Goal: Feedback & Contribution: Submit feedback/report problem

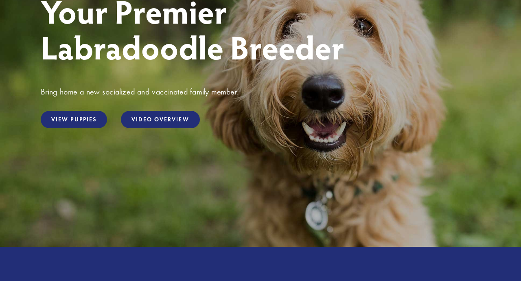
scroll to position [134, 0]
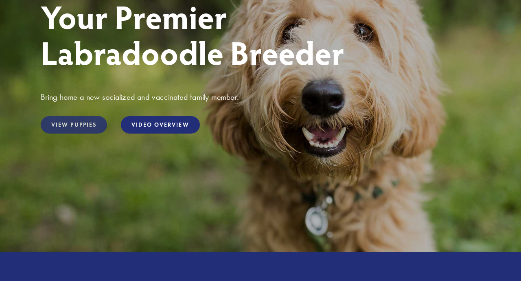
click at [85, 123] on link "View Puppies" at bounding box center [74, 125] width 66 height 18
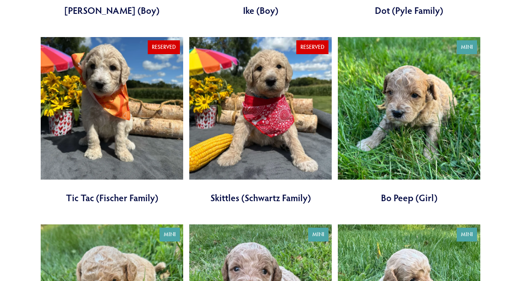
scroll to position [1033, 0]
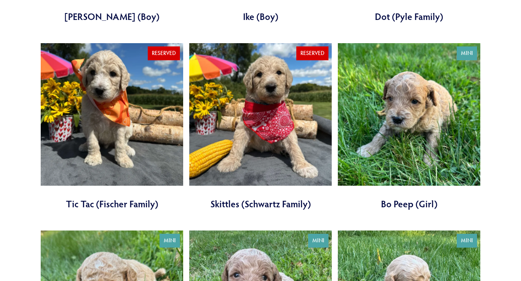
click at [419, 151] on link at bounding box center [409, 126] width 142 height 167
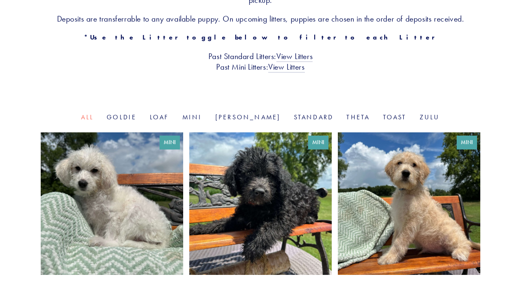
scroll to position [195, 0]
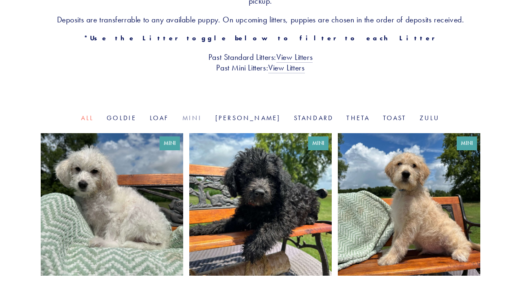
click at [202, 118] on link "Mini" at bounding box center [192, 118] width 20 height 8
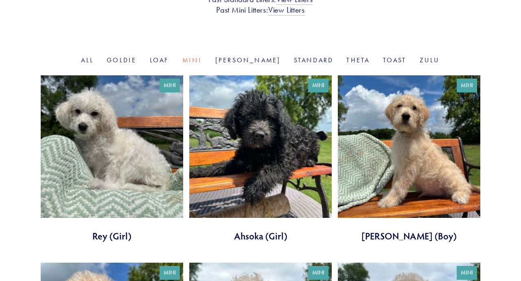
scroll to position [252, 0]
click at [441, 173] on link at bounding box center [409, 158] width 142 height 167
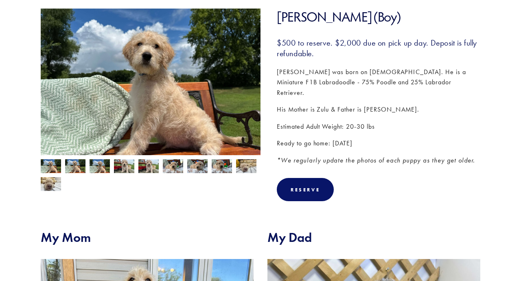
scroll to position [126, 0]
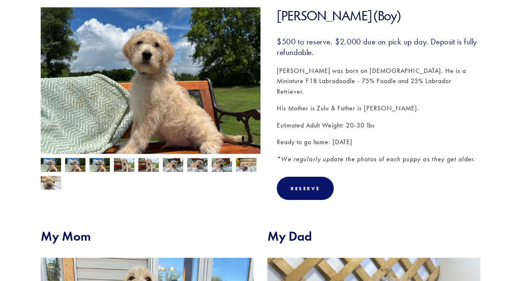
click at [74, 165] on img at bounding box center [75, 165] width 20 height 15
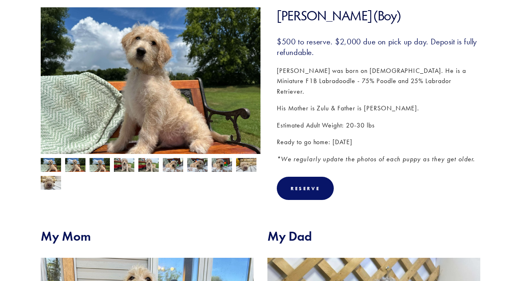
click at [100, 166] on img at bounding box center [100, 165] width 20 height 15
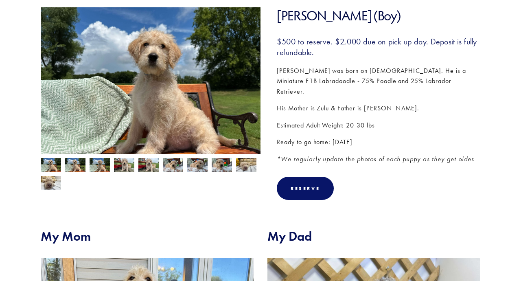
click at [126, 166] on img at bounding box center [124, 165] width 20 height 15
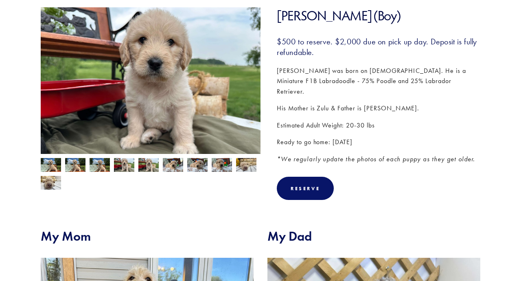
click at [147, 166] on img at bounding box center [148, 165] width 20 height 15
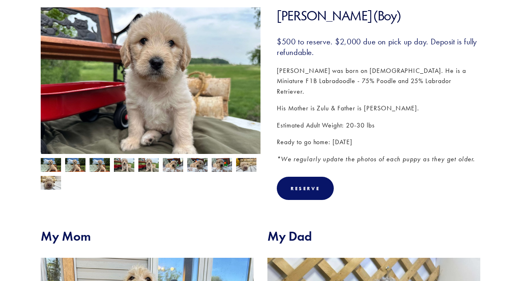
click at [167, 166] on img at bounding box center [173, 164] width 20 height 15
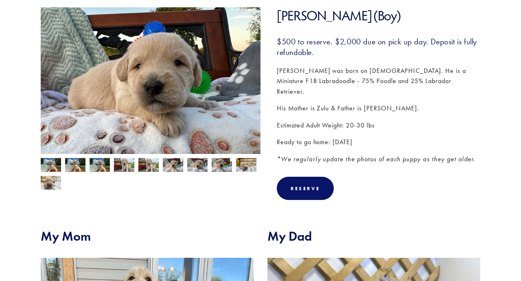
click at [189, 167] on img at bounding box center [197, 164] width 20 height 15
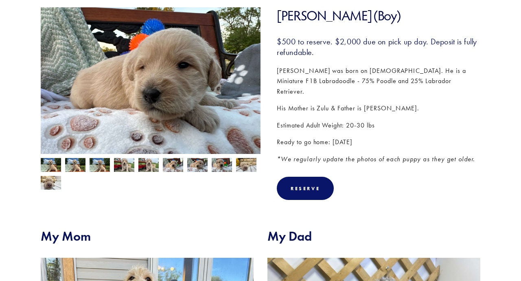
click at [208, 167] on div at bounding box center [149, 172] width 224 height 36
click at [221, 165] on img at bounding box center [222, 164] width 20 height 15
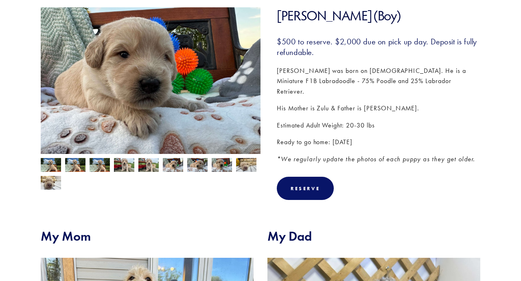
click at [250, 167] on img at bounding box center [246, 164] width 20 height 15
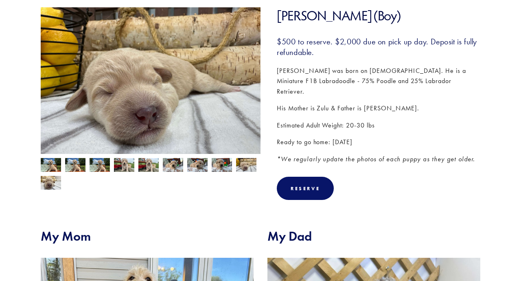
click at [53, 182] on img at bounding box center [51, 182] width 20 height 15
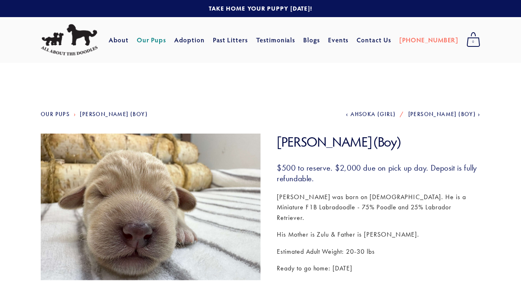
scroll to position [0, 0]
click at [166, 41] on link "Our Pups" at bounding box center [152, 40] width 30 height 15
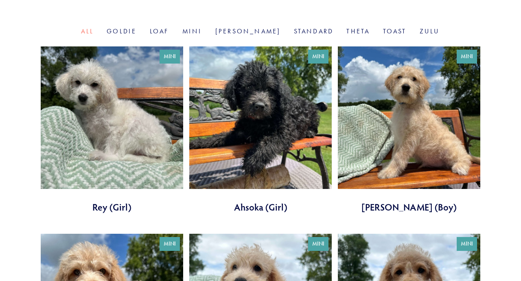
scroll to position [286, 0]
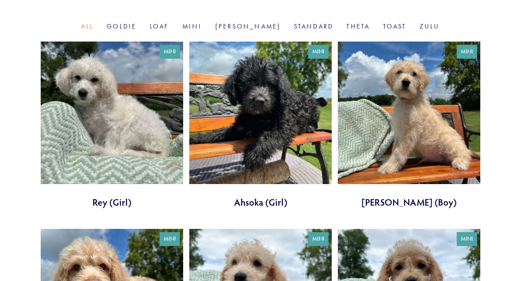
click at [109, 140] on link at bounding box center [112, 125] width 142 height 167
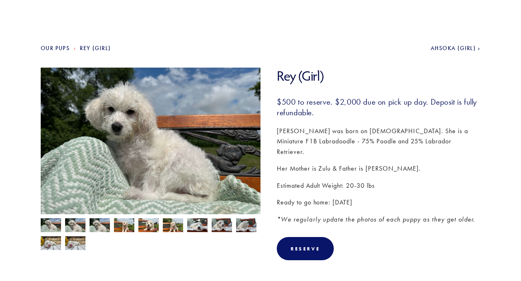
scroll to position [68, 0]
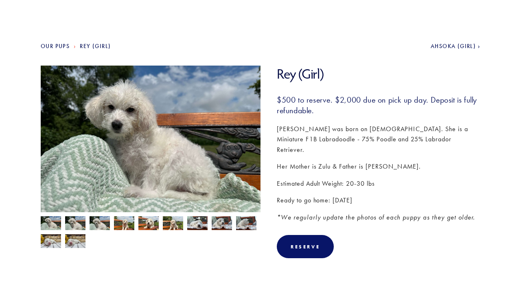
click at [72, 224] on img at bounding box center [75, 223] width 20 height 15
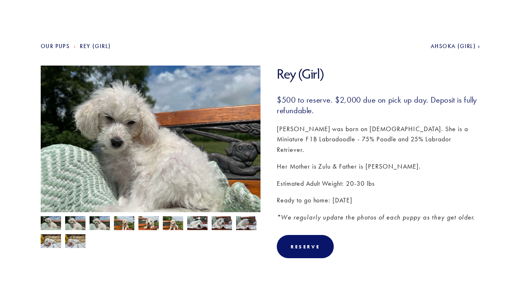
click at [101, 219] on img at bounding box center [100, 223] width 20 height 15
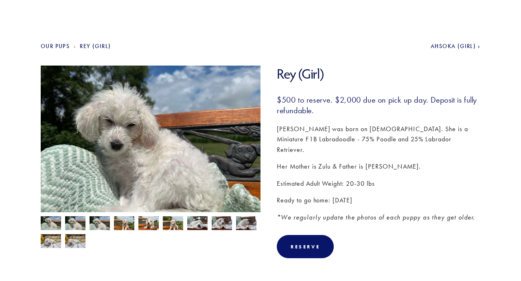
click at [126, 221] on img at bounding box center [124, 223] width 20 height 15
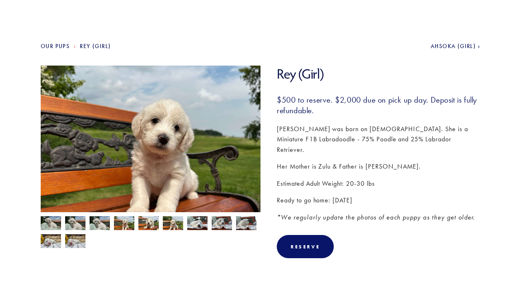
click at [149, 226] on img at bounding box center [148, 223] width 20 height 15
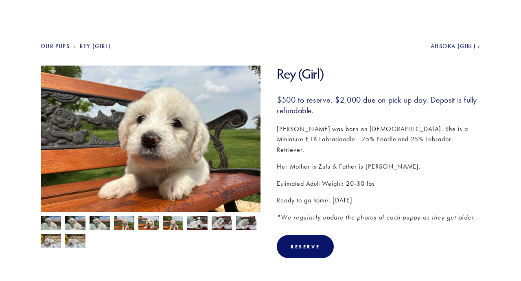
click at [170, 224] on img at bounding box center [173, 223] width 20 height 15
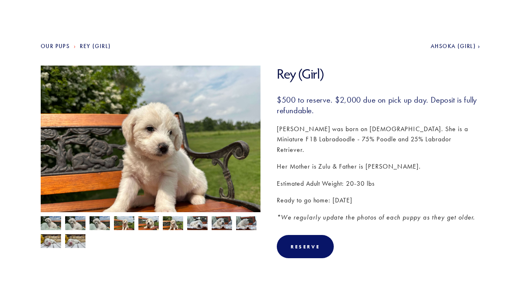
click at [197, 223] on img at bounding box center [197, 222] width 20 height 15
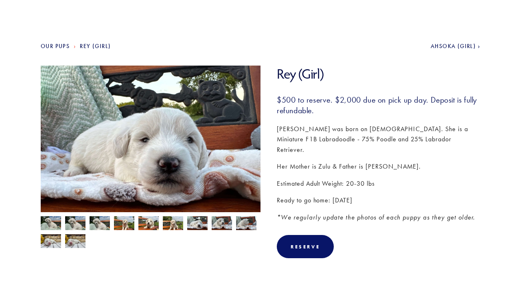
click at [219, 222] on img at bounding box center [222, 222] width 20 height 15
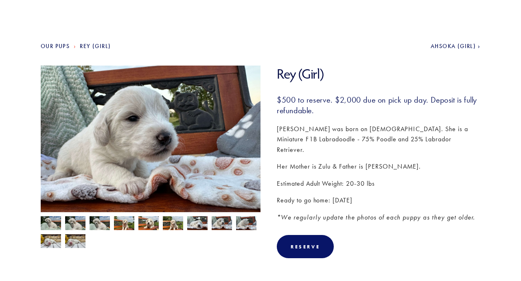
click at [48, 223] on img at bounding box center [51, 223] width 20 height 15
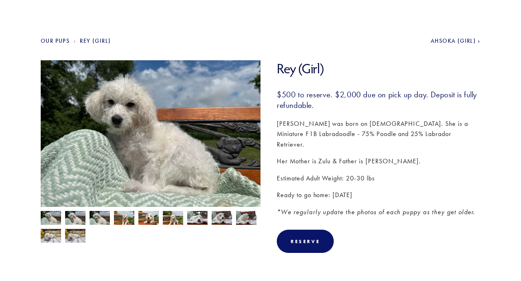
scroll to position [37, 0]
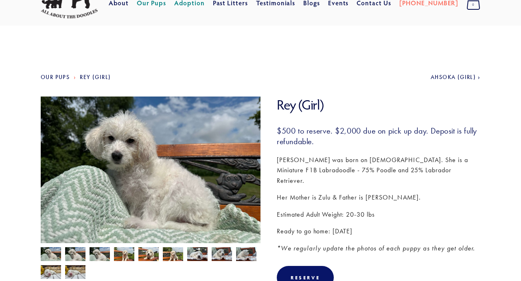
click at [201, 5] on link "Adoption" at bounding box center [189, 3] width 31 height 15
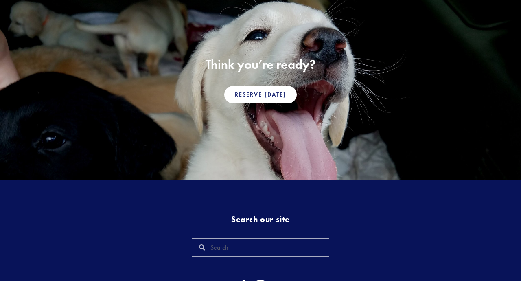
scroll to position [601, 0]
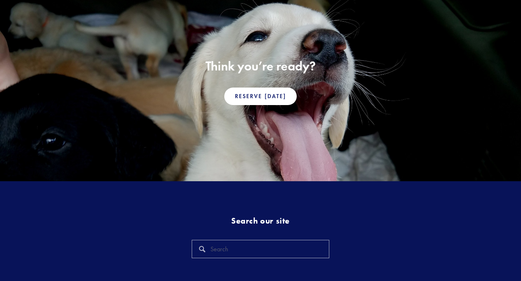
click at [220, 247] on input "Search" at bounding box center [260, 249] width 137 height 18
click at [330, 190] on div "Search our site [PHONE_NUMBER] • [STREET_ADDRESS][PERSON_NAME][PERSON_NAME] • […" at bounding box center [260, 276] width 521 height 191
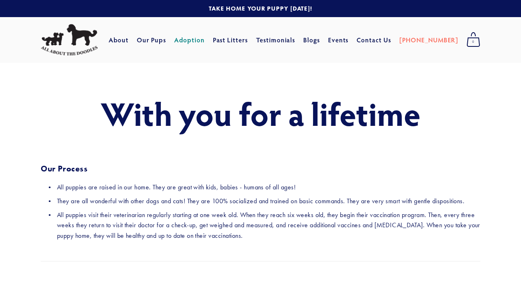
scroll to position [0, 0]
click at [166, 42] on link "Our Pups" at bounding box center [152, 40] width 30 height 15
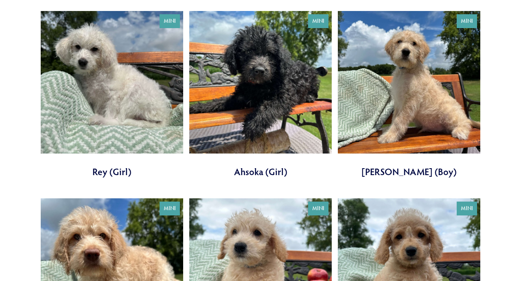
scroll to position [311, 0]
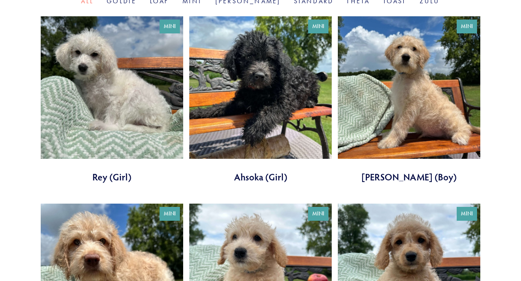
click at [289, 124] on link at bounding box center [260, 99] width 142 height 167
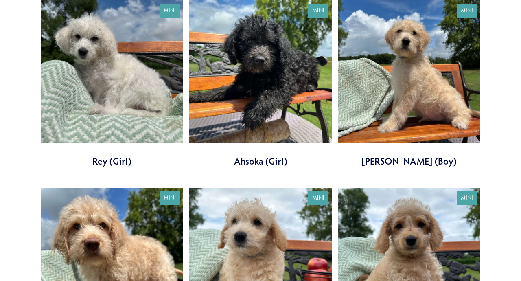
scroll to position [325, 0]
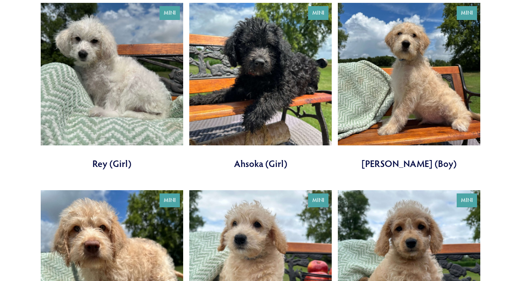
click at [428, 83] on link at bounding box center [409, 86] width 142 height 167
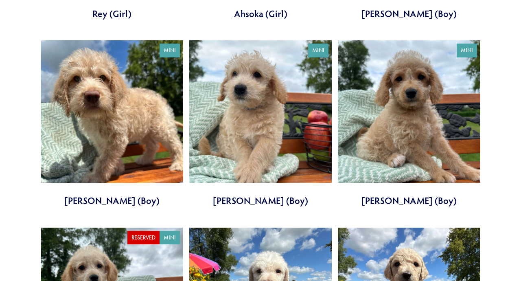
scroll to position [477, 0]
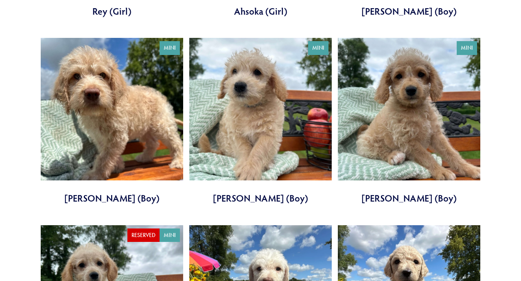
click at [273, 97] on link at bounding box center [260, 121] width 142 height 167
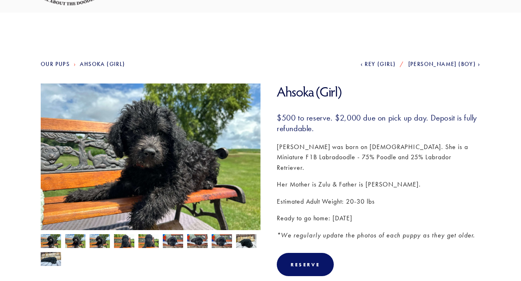
scroll to position [56, 0]
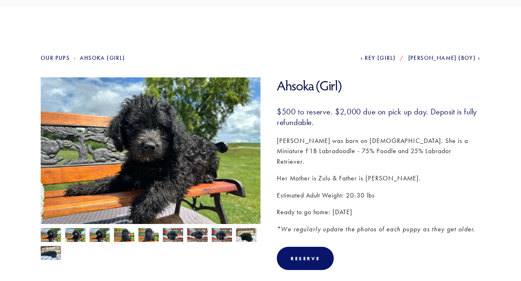
click at [77, 237] on img at bounding box center [75, 235] width 20 height 15
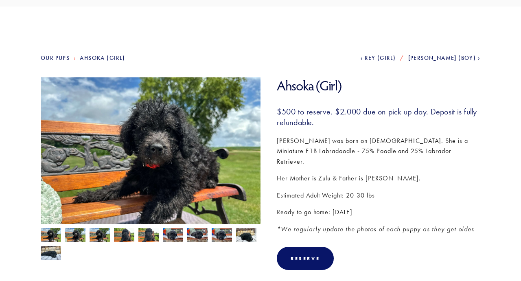
click at [97, 236] on img at bounding box center [100, 235] width 20 height 15
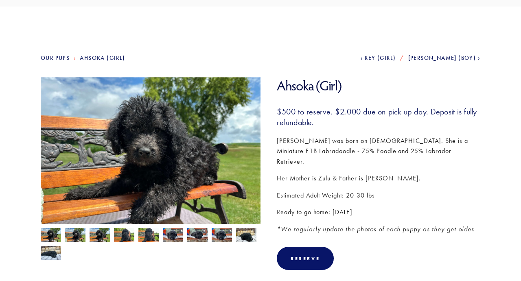
click at [141, 237] on img at bounding box center [148, 235] width 20 height 15
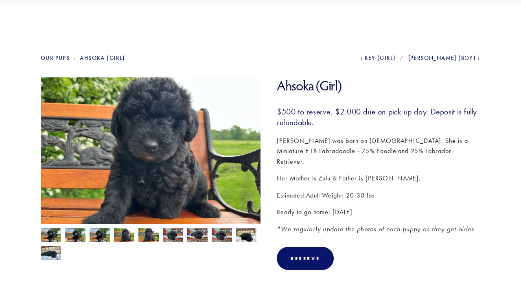
click at [145, 236] on img at bounding box center [148, 235] width 20 height 15
click at [169, 234] on img at bounding box center [173, 234] width 20 height 15
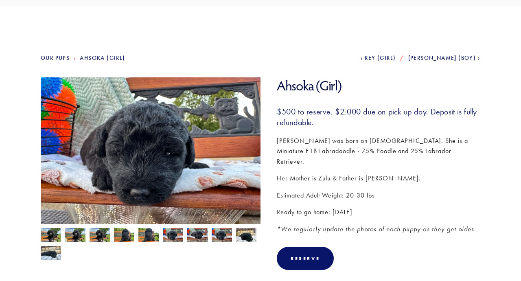
click at [188, 238] on img at bounding box center [197, 234] width 20 height 15
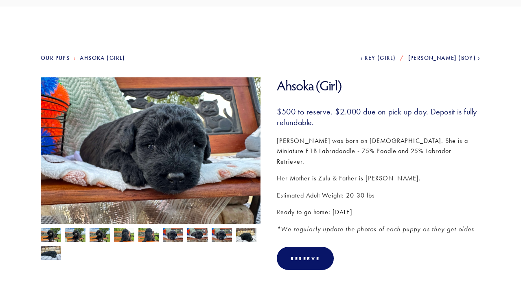
click at [243, 238] on img at bounding box center [246, 234] width 20 height 15
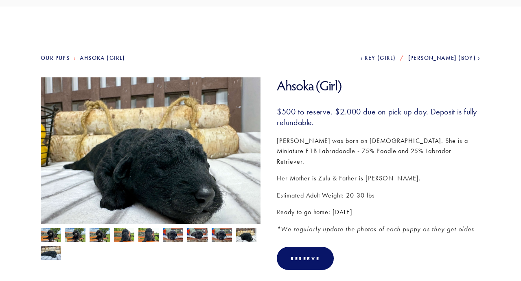
click at [50, 232] on img at bounding box center [51, 235] width 20 height 15
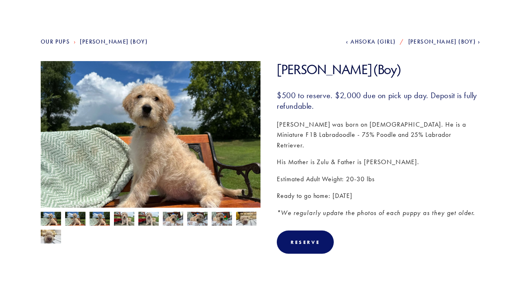
scroll to position [74, 0]
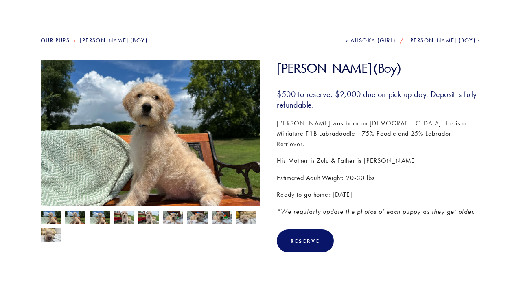
click at [73, 214] on img at bounding box center [75, 217] width 20 height 15
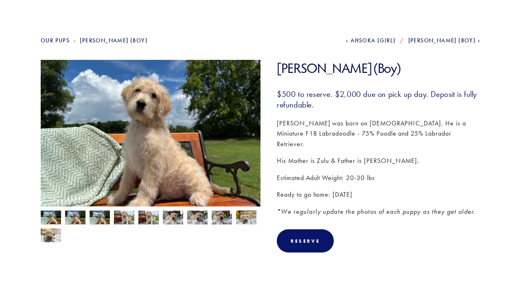
click at [101, 217] on img at bounding box center [100, 217] width 20 height 15
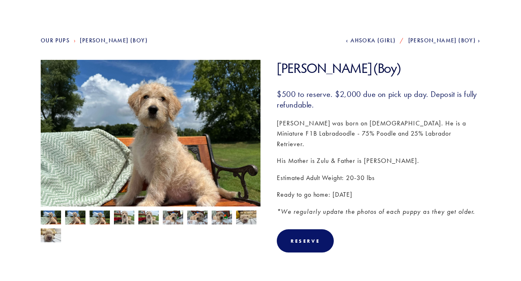
click at [159, 215] on div at bounding box center [149, 224] width 224 height 36
click at [172, 214] on img at bounding box center [173, 217] width 20 height 15
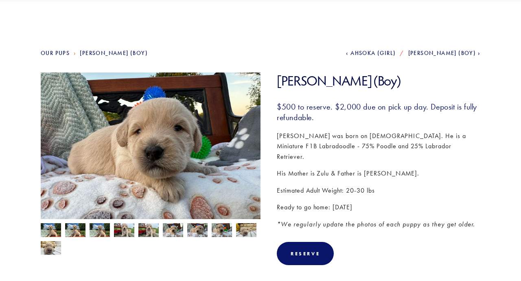
scroll to position [62, 0]
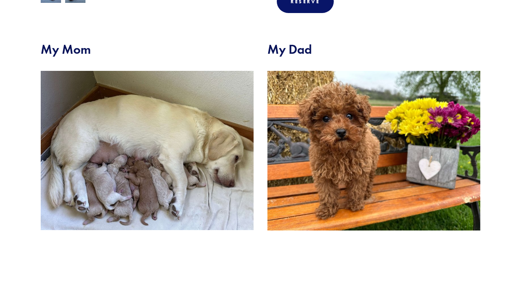
scroll to position [313, 0]
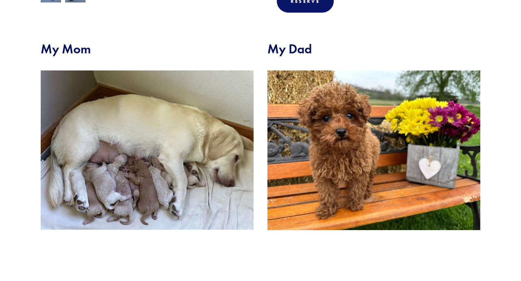
click at [382, 158] on img at bounding box center [373, 150] width 213 height 160
click at [366, 153] on img at bounding box center [373, 150] width 213 height 160
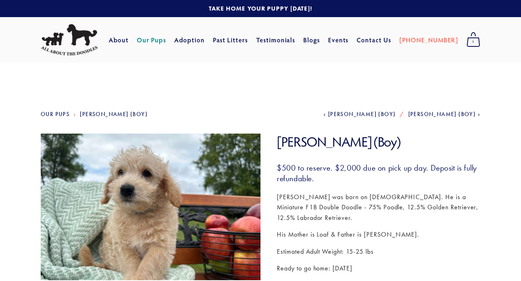
scroll to position [0, 0]
click at [166, 39] on link "Our Pups" at bounding box center [152, 40] width 30 height 15
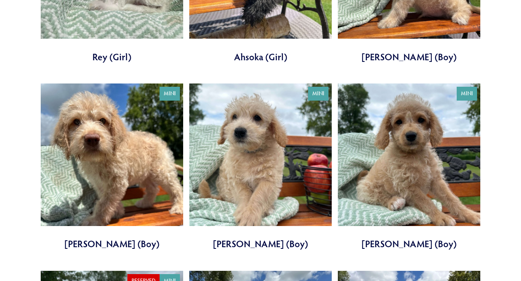
scroll to position [433, 0]
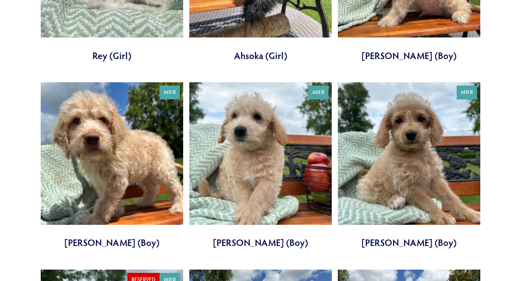
click at [377, 177] on link at bounding box center [409, 165] width 142 height 167
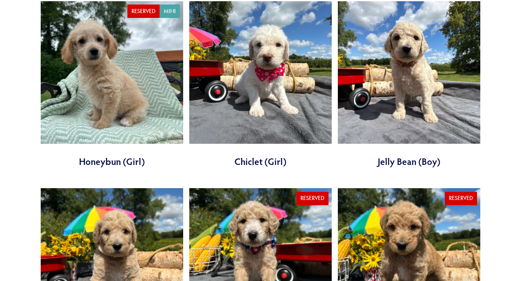
scroll to position [707, 0]
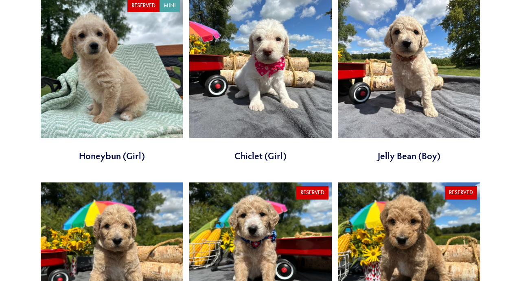
click at [154, 93] on link at bounding box center [112, 79] width 142 height 167
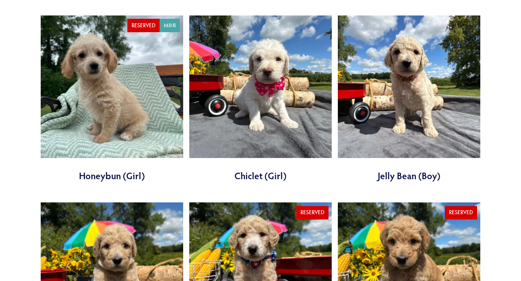
scroll to position [686, 0]
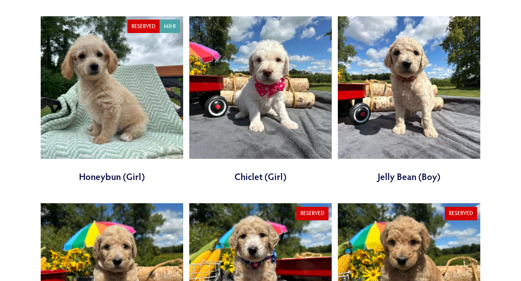
click at [253, 108] on link at bounding box center [260, 99] width 142 height 167
click at [372, 129] on link at bounding box center [409, 99] width 142 height 167
click at [104, 77] on link at bounding box center [112, 99] width 142 height 167
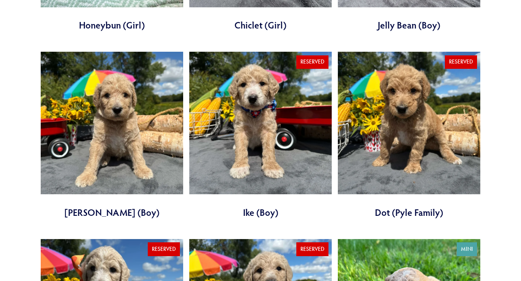
scroll to position [838, 0]
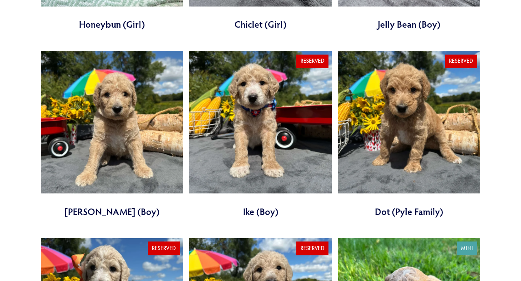
click at [82, 125] on link at bounding box center [112, 134] width 142 height 167
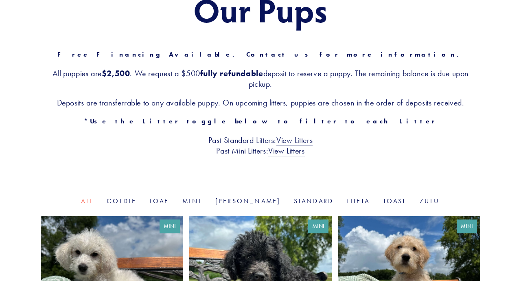
scroll to position [114, 0]
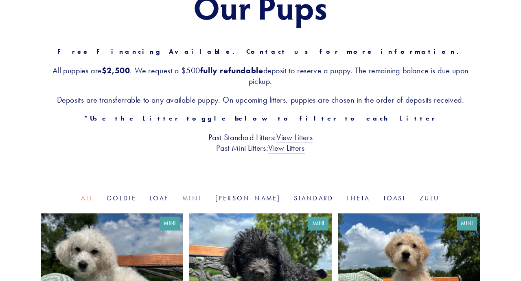
click at [202, 194] on link "Mini" at bounding box center [192, 198] width 20 height 8
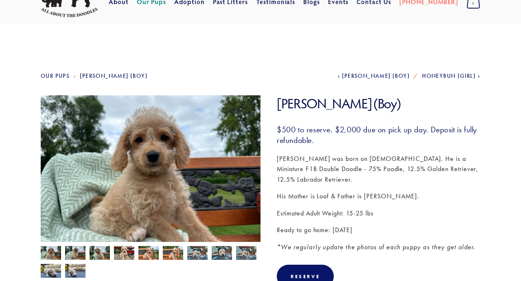
scroll to position [38, 0]
click at [73, 250] on img at bounding box center [75, 253] width 20 height 15
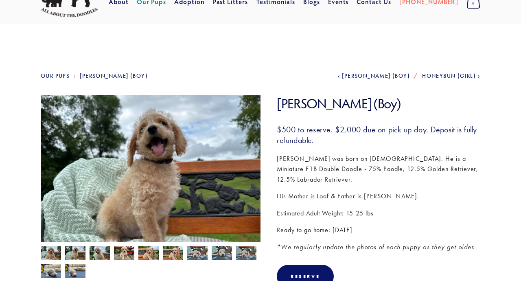
click at [96, 253] on img at bounding box center [100, 253] width 20 height 15
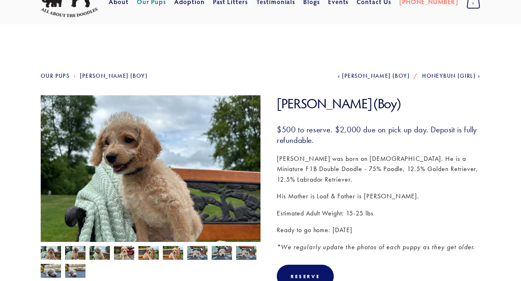
click at [124, 254] on img at bounding box center [124, 253] width 20 height 15
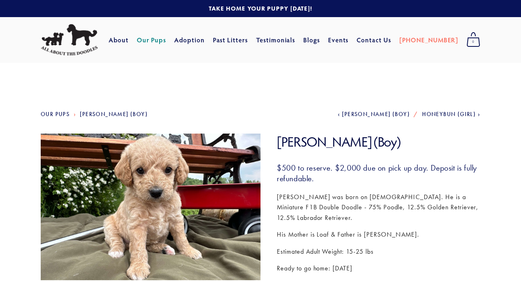
scroll to position [0, 0]
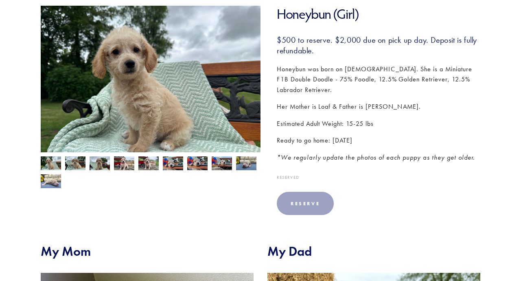
scroll to position [135, 0]
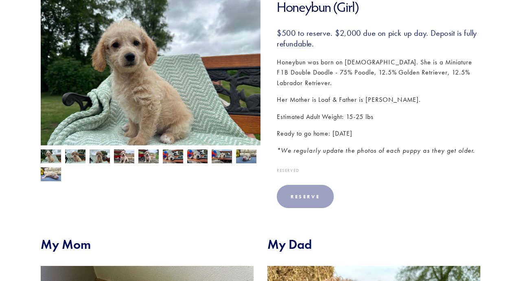
click at [74, 158] on img at bounding box center [75, 156] width 20 height 15
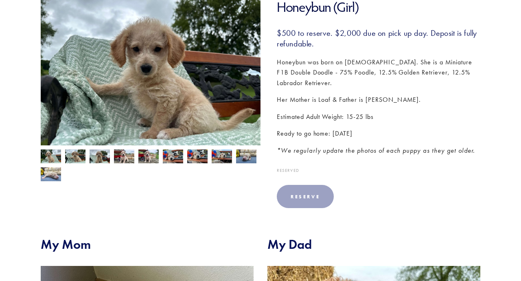
click at [96, 157] on img at bounding box center [100, 156] width 20 height 15
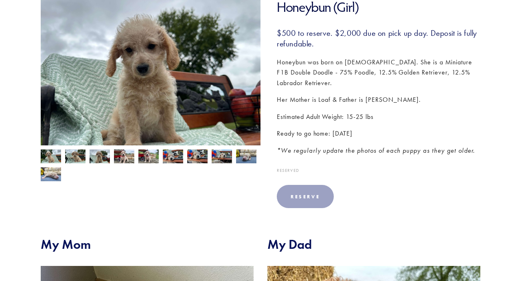
click at [116, 158] on img at bounding box center [124, 156] width 20 height 15
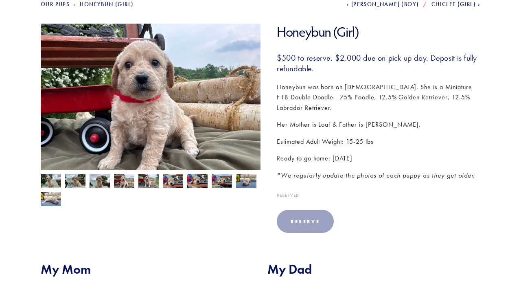
scroll to position [101, 0]
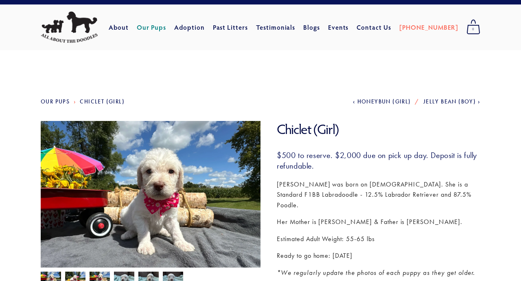
scroll to position [15, 0]
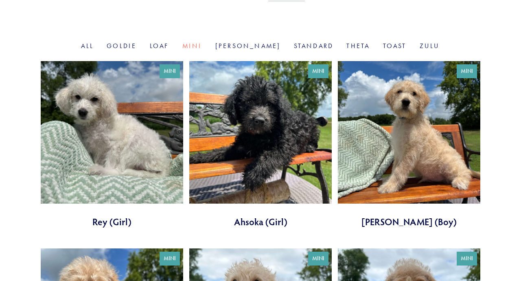
scroll to position [269, 0]
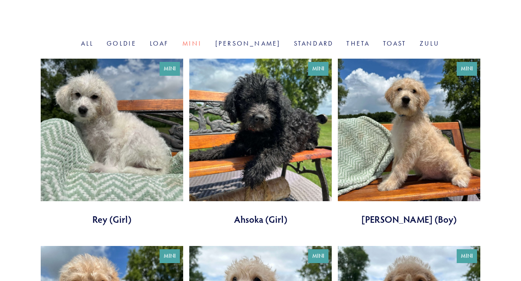
click at [415, 148] on link at bounding box center [409, 142] width 142 height 167
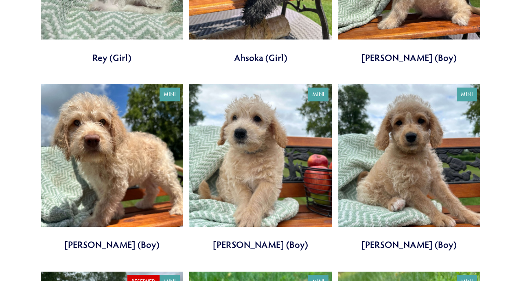
scroll to position [435, 0]
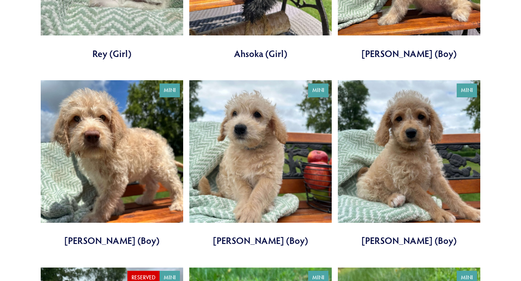
click at [380, 158] on link at bounding box center [409, 163] width 142 height 167
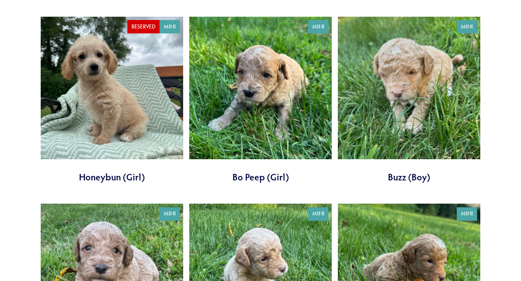
scroll to position [686, 0]
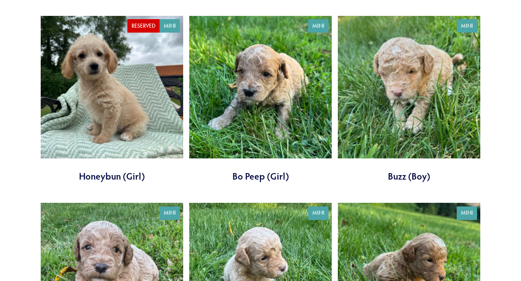
click at [252, 149] on link at bounding box center [260, 99] width 142 height 167
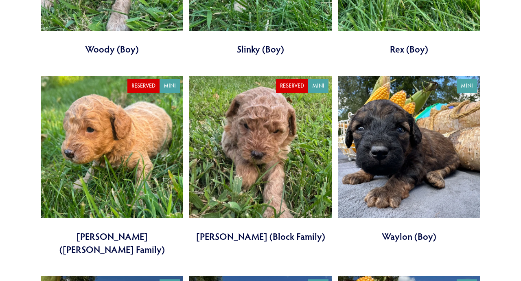
scroll to position [1002, 0]
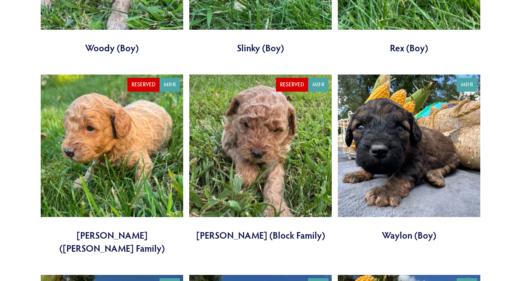
click at [229, 142] on link at bounding box center [260, 157] width 142 height 167
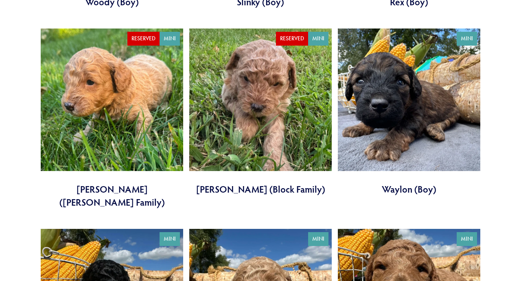
scroll to position [1049, 0]
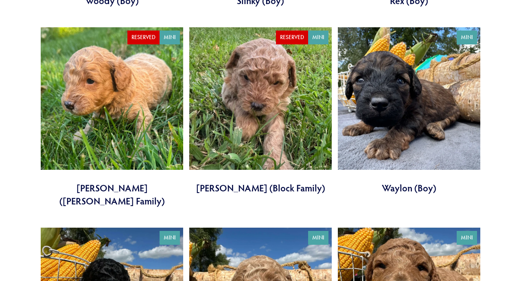
click at [398, 120] on link at bounding box center [409, 110] width 142 height 167
click at [124, 100] on link at bounding box center [112, 117] width 142 height 180
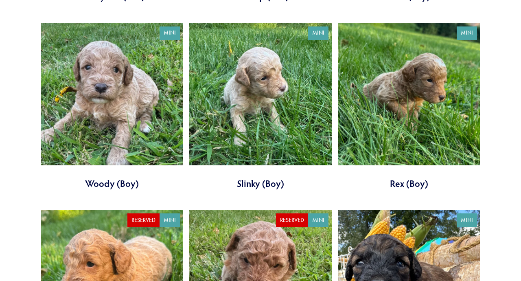
scroll to position [867, 0]
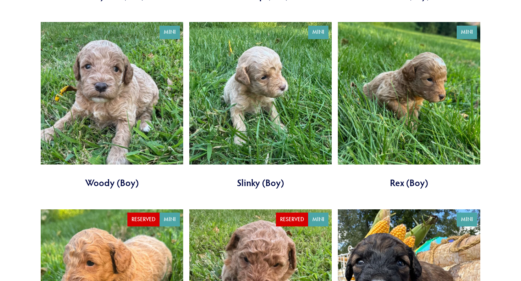
click at [148, 130] on link at bounding box center [112, 105] width 142 height 167
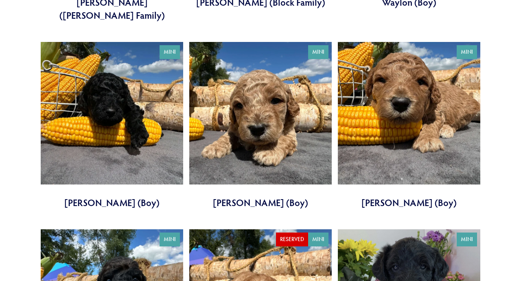
scroll to position [1235, 0]
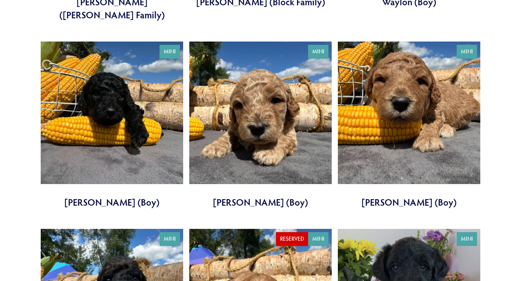
click at [246, 108] on link at bounding box center [260, 125] width 142 height 167
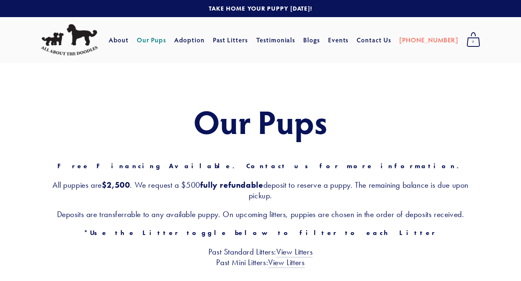
scroll to position [0, 0]
click at [391, 40] on link "Contact Us" at bounding box center [374, 40] width 35 height 15
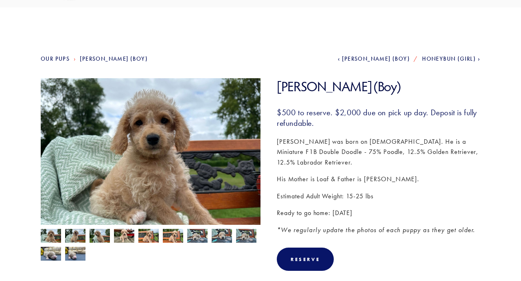
scroll to position [55, 0]
click at [124, 237] on img at bounding box center [124, 236] width 20 height 15
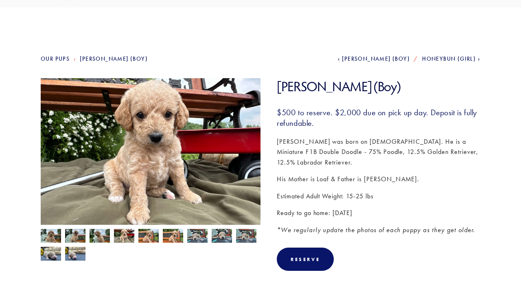
click at [95, 232] on img at bounding box center [100, 236] width 20 height 15
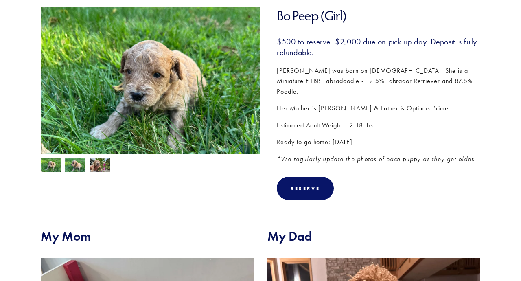
scroll to position [108, 0]
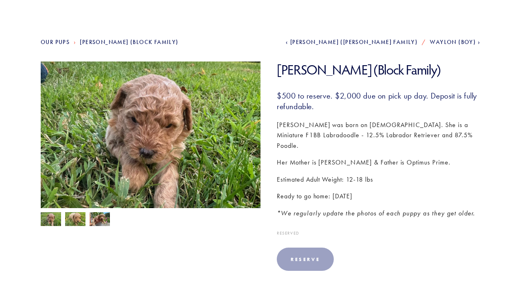
scroll to position [72, 0]
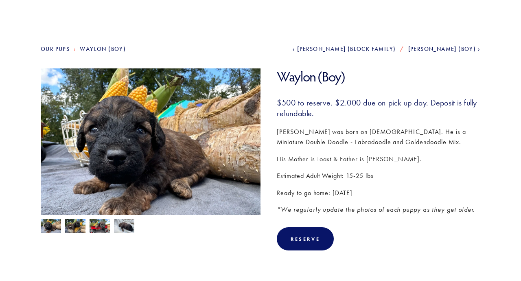
scroll to position [67, 0]
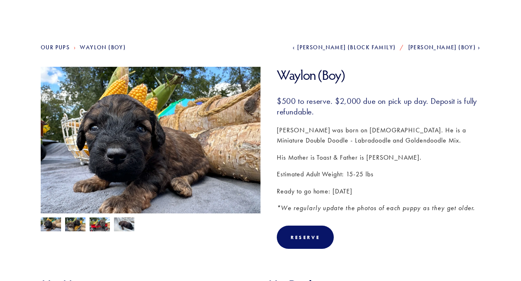
click at [78, 225] on img at bounding box center [75, 224] width 20 height 15
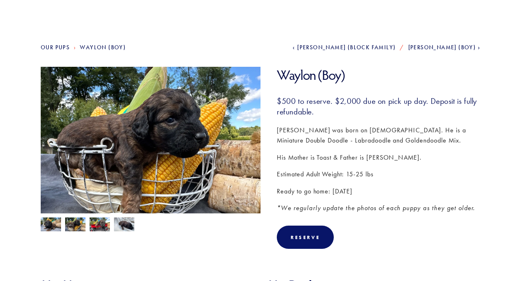
click at [47, 224] on img at bounding box center [51, 224] width 20 height 15
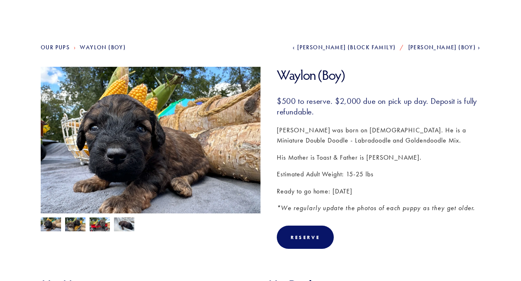
click at [125, 224] on img at bounding box center [124, 224] width 20 height 15
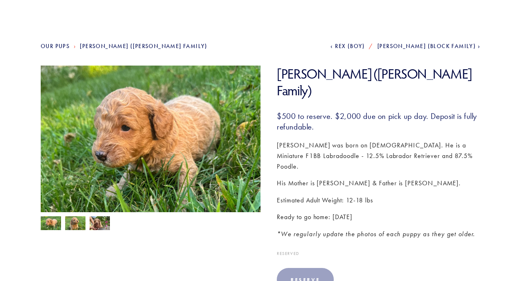
scroll to position [69, 0]
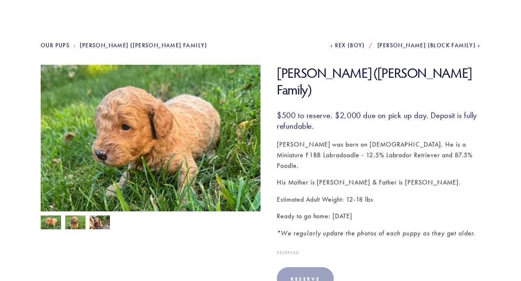
click at [78, 218] on img at bounding box center [75, 222] width 20 height 15
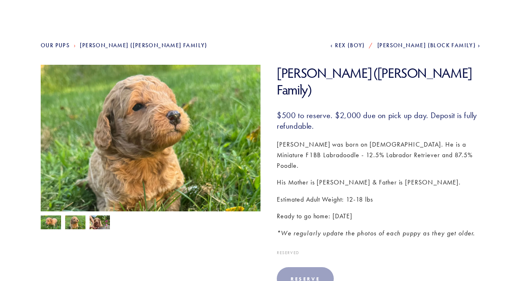
click at [96, 224] on img at bounding box center [100, 222] width 20 height 15
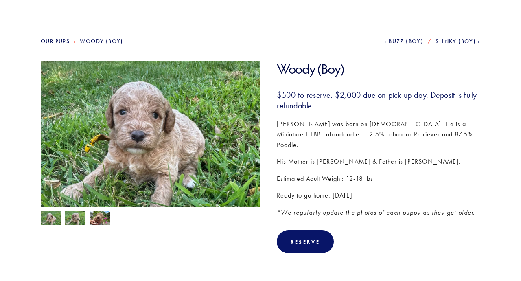
scroll to position [74, 0]
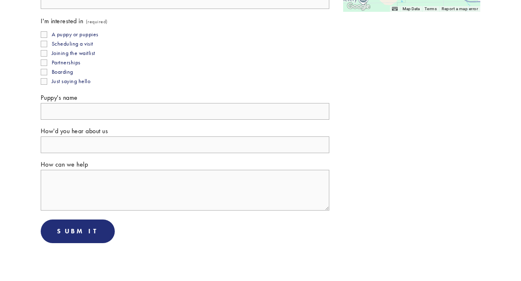
scroll to position [315, 0]
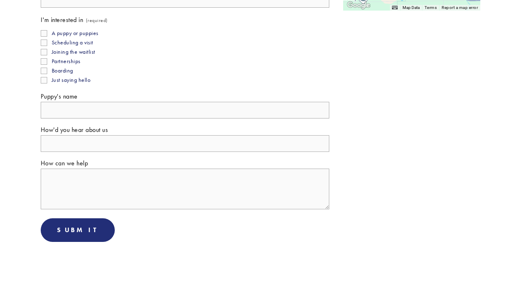
click at [93, 197] on textarea "How can we help" at bounding box center [185, 189] width 289 height 41
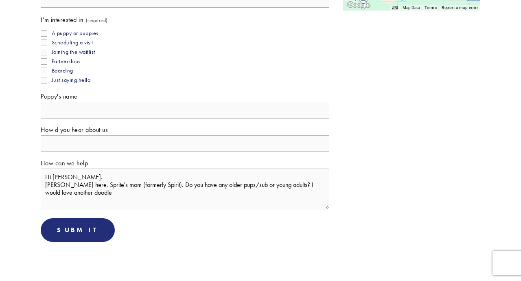
type textarea "Hi [PERSON_NAME]. [PERSON_NAME] here, Sprite's mom (formerly Spirit). Do you ha…"
click at [45, 79] on input "Just saying hello" at bounding box center [44, 80] width 7 height 7
checkbox input "true"
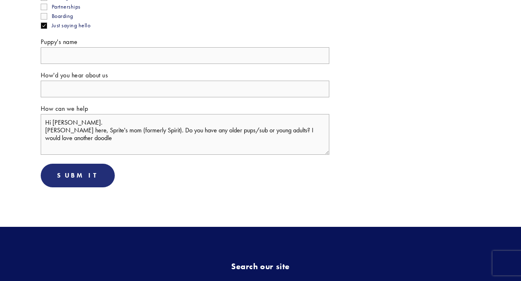
scroll to position [370, 0]
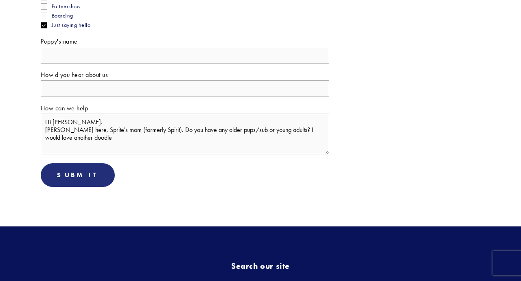
click at [120, 139] on textarea "Hi [PERSON_NAME]. [PERSON_NAME] here, Sprite's mom (formerly Spirit). Do you ha…" at bounding box center [185, 134] width 289 height 41
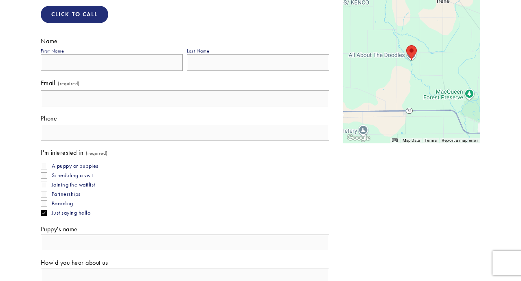
scroll to position [173, 0]
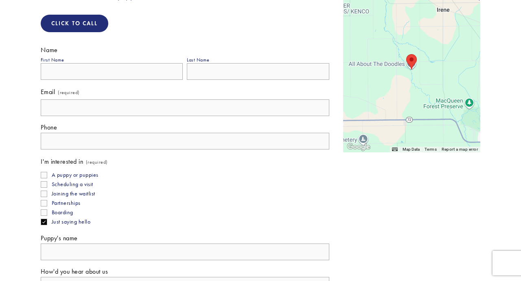
type textarea "Hi [PERSON_NAME]. [PERSON_NAME] here, Sprite's mom (formerly Spirit). Do you ha…"
type input "[PERSON_NAME]"
type input "[EMAIL_ADDRESS][DOMAIN_NAME]"
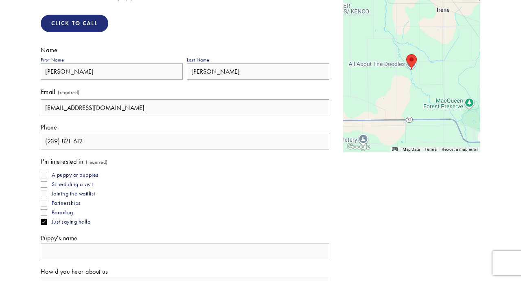
type input "[PHONE_NUMBER]"
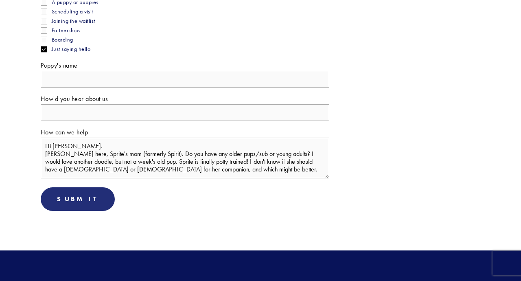
scroll to position [346, 0]
type input "Sprite"
click at [103, 153] on textarea "Hi [PERSON_NAME]. [PERSON_NAME] here, Sprite's mom (formerly Spirit). Do you ha…" at bounding box center [185, 158] width 289 height 41
click at [250, 173] on textarea "Hi [PERSON_NAME]. [PERSON_NAME] here in [US_STATE], Sprite's mom (formerly Spir…" at bounding box center [185, 158] width 289 height 41
click at [163, 161] on textarea "Hi [PERSON_NAME]. [PERSON_NAME] here in [US_STATE], Sprite's mom (formerly Spir…" at bounding box center [185, 158] width 289 height 41
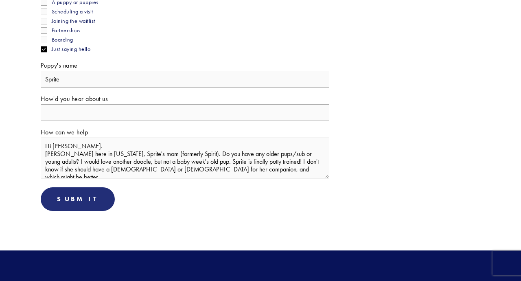
click at [259, 175] on textarea "Hi [PERSON_NAME]. [PERSON_NAME] here in [US_STATE], Sprite's mom (formerly Spir…" at bounding box center [185, 158] width 289 height 41
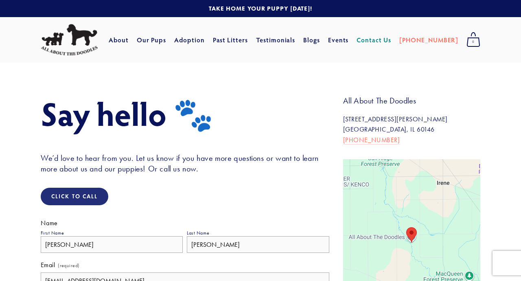
scroll to position [0, 0]
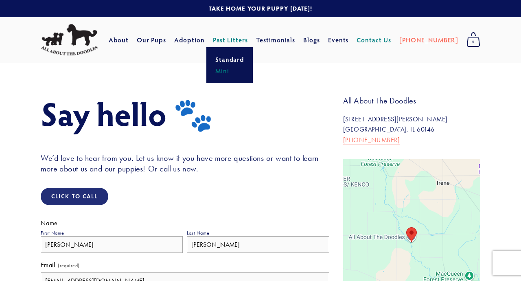
type textarea "Hi [PERSON_NAME]. [PERSON_NAME] here in [US_STATE], Sprite's mom (formerly Spir…"
click at [241, 70] on link "Mini" at bounding box center [230, 70] width 34 height 11
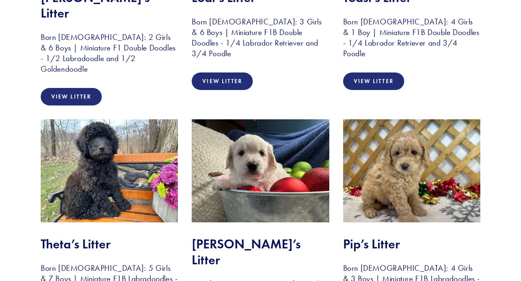
scroll to position [1292, 0]
